Goal: Navigation & Orientation: Find specific page/section

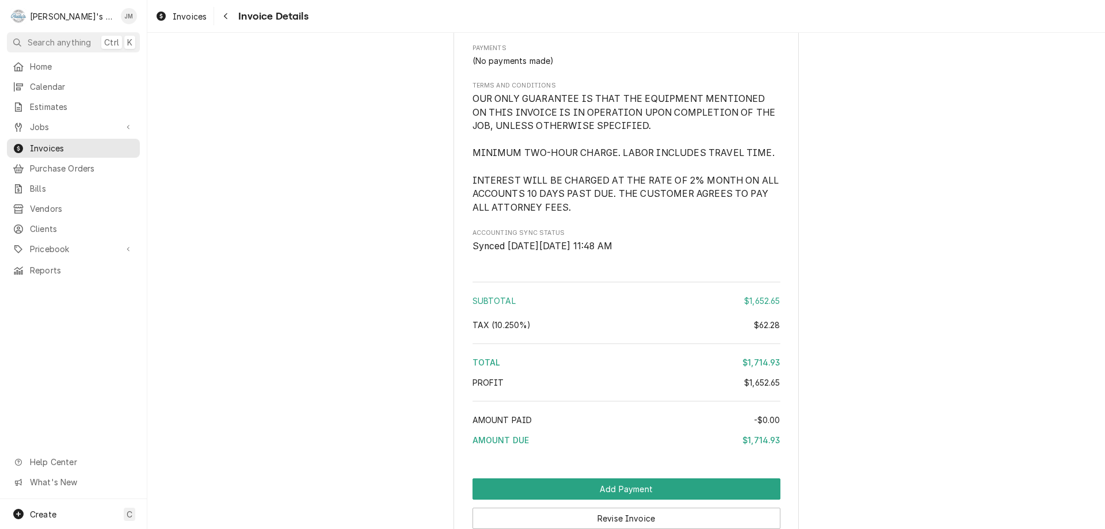
scroll to position [1532, 0]
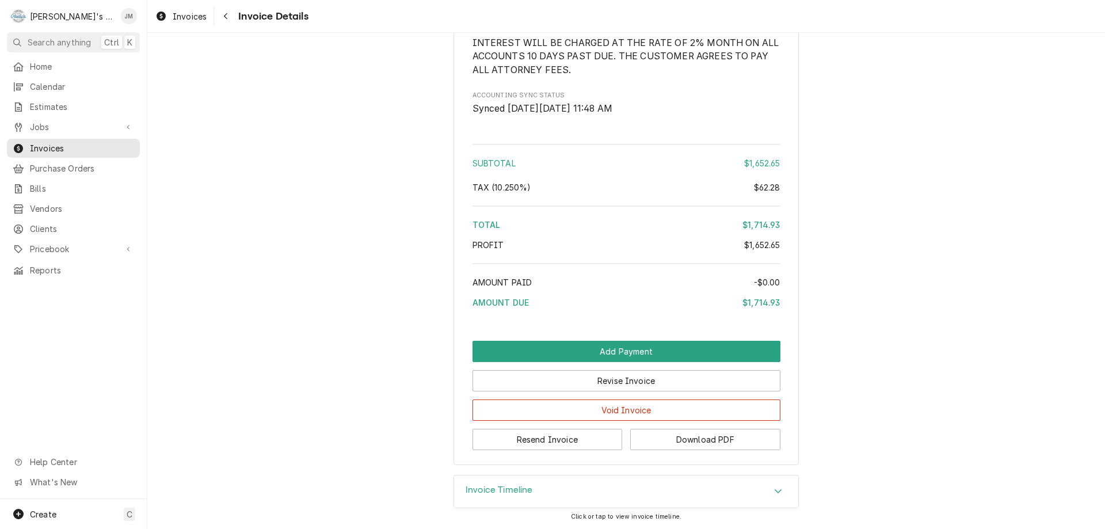
click at [506, 490] on h3 "Invoice Timeline" at bounding box center [499, 490] width 67 height 11
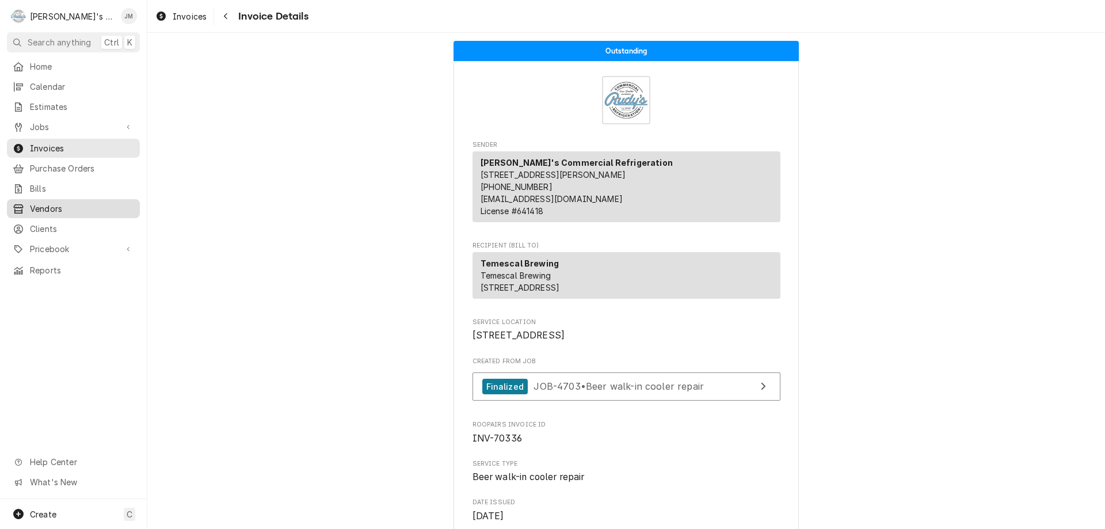
scroll to position [0, 0]
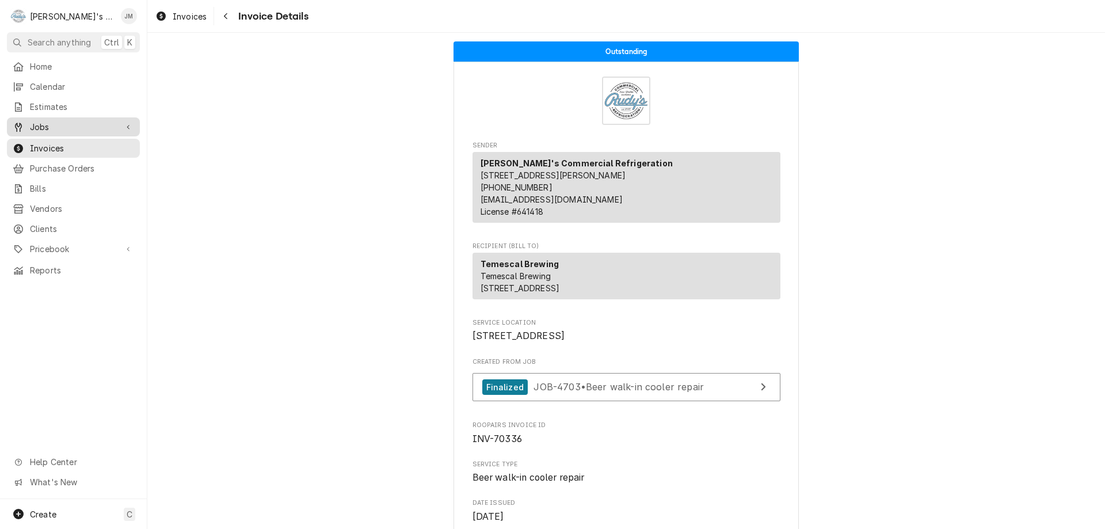
click at [42, 128] on span "Jobs" at bounding box center [73, 127] width 87 height 12
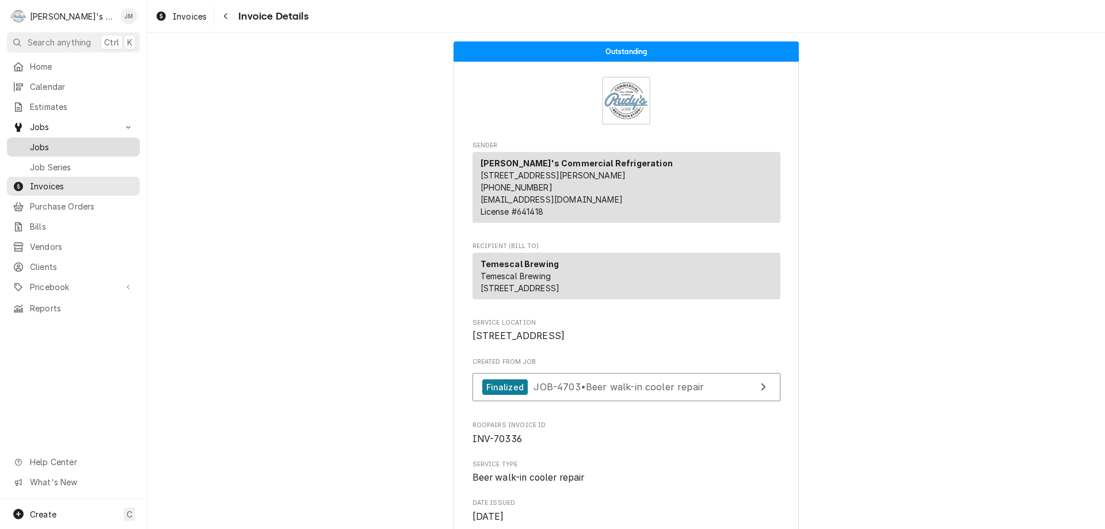
click at [41, 141] on span "Jobs" at bounding box center [82, 147] width 104 height 12
